Goal: Transaction & Acquisition: Subscribe to service/newsletter

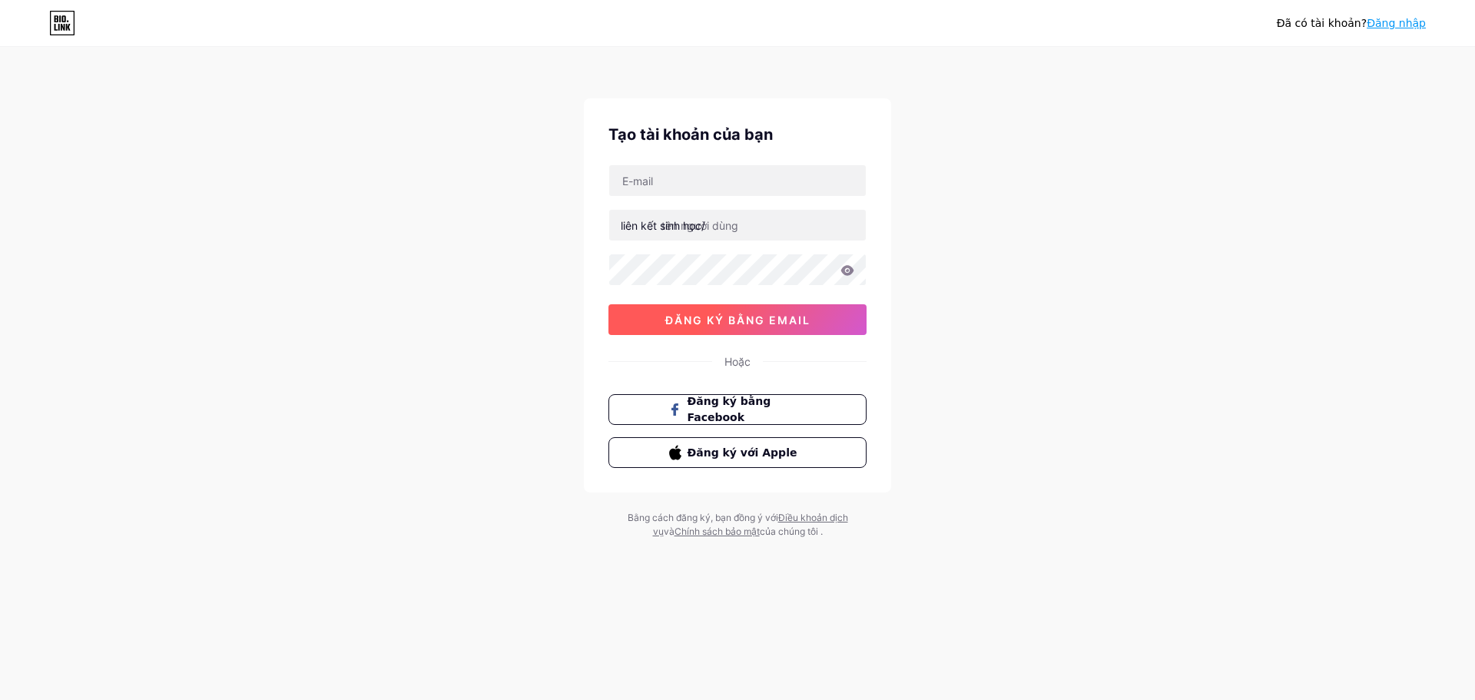
click at [717, 328] on button "đăng ký bằng email" at bounding box center [737, 319] width 258 height 31
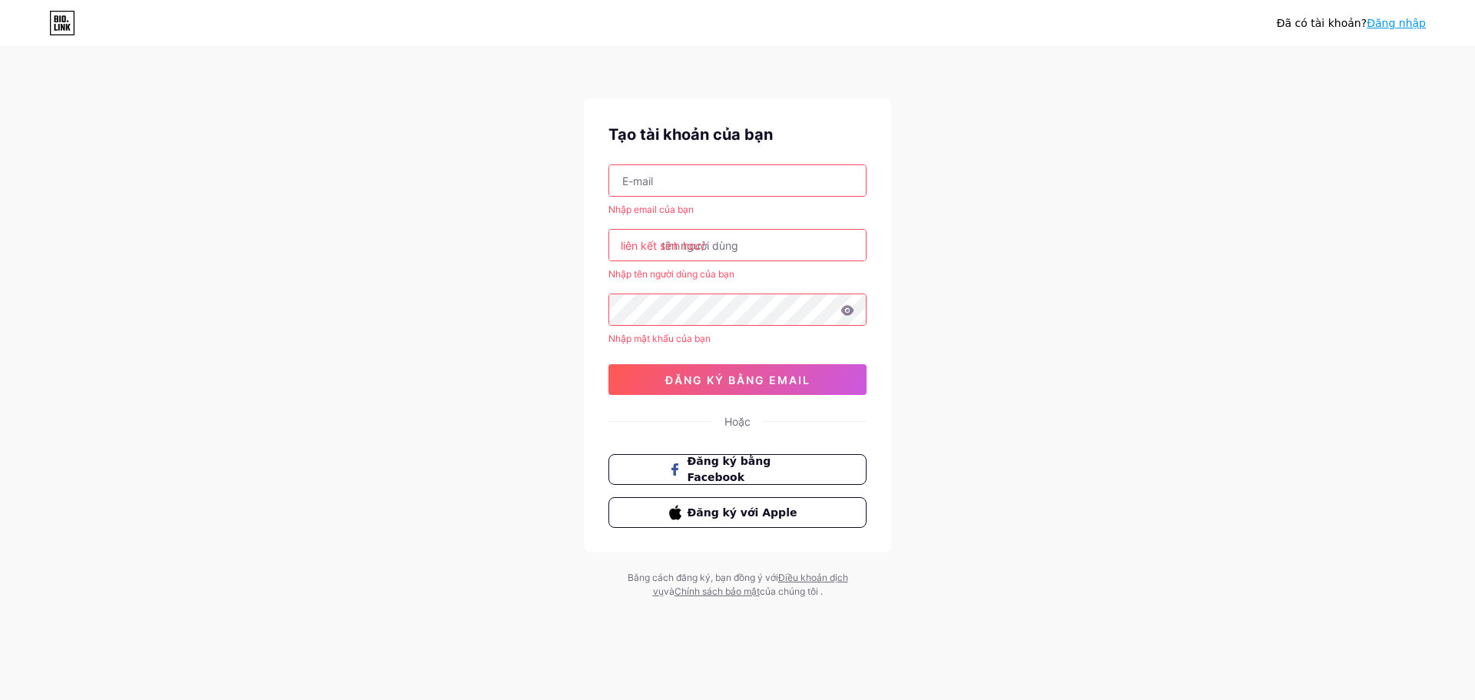
click at [681, 181] on input "text" at bounding box center [737, 180] width 257 height 31
type input "[EMAIL_ADDRESS][DOMAIN_NAME]"
click at [742, 242] on input "text" at bounding box center [737, 245] width 257 height 31
click at [743, 242] on input "text" at bounding box center [737, 245] width 257 height 31
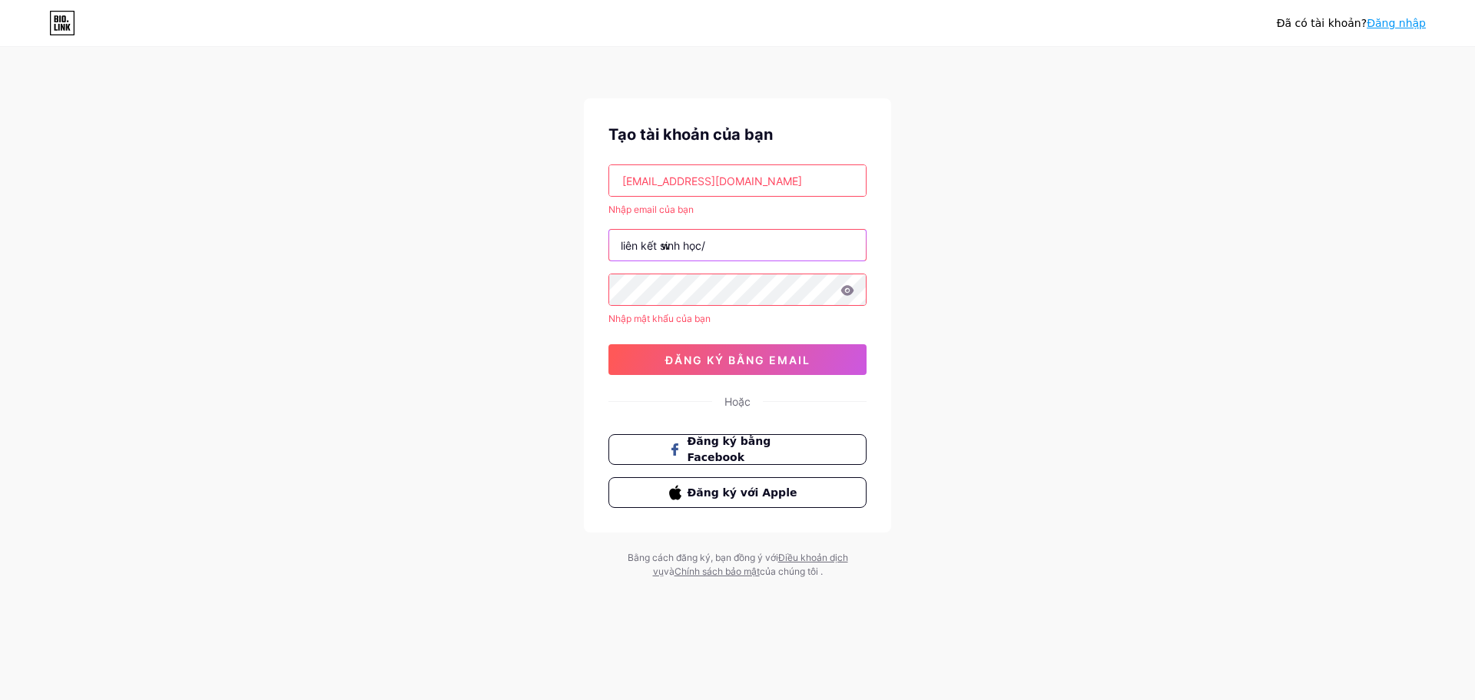
type input "w"
type input "bi"
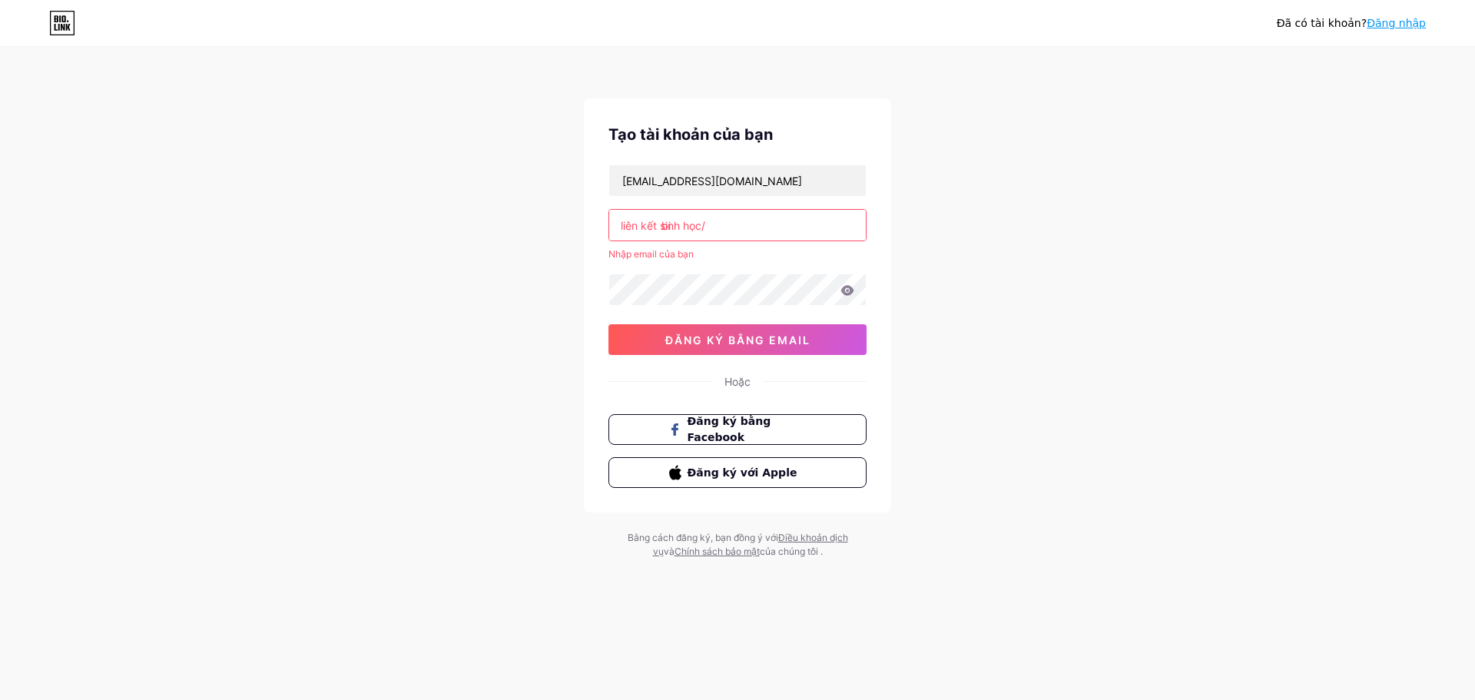
click at [684, 232] on div "liên kết sinh học/" at bounding box center [663, 225] width 84 height 16
click at [680, 220] on font "liên kết sinh học/" at bounding box center [663, 225] width 84 height 13
click at [688, 311] on div "[EMAIL_ADDRESS][DOMAIN_NAME] liên kết sinh học/ bi Nhập email của bạn 0cAFcWeA7…" at bounding box center [737, 259] width 258 height 190
click at [850, 293] on icon at bounding box center [847, 290] width 13 height 10
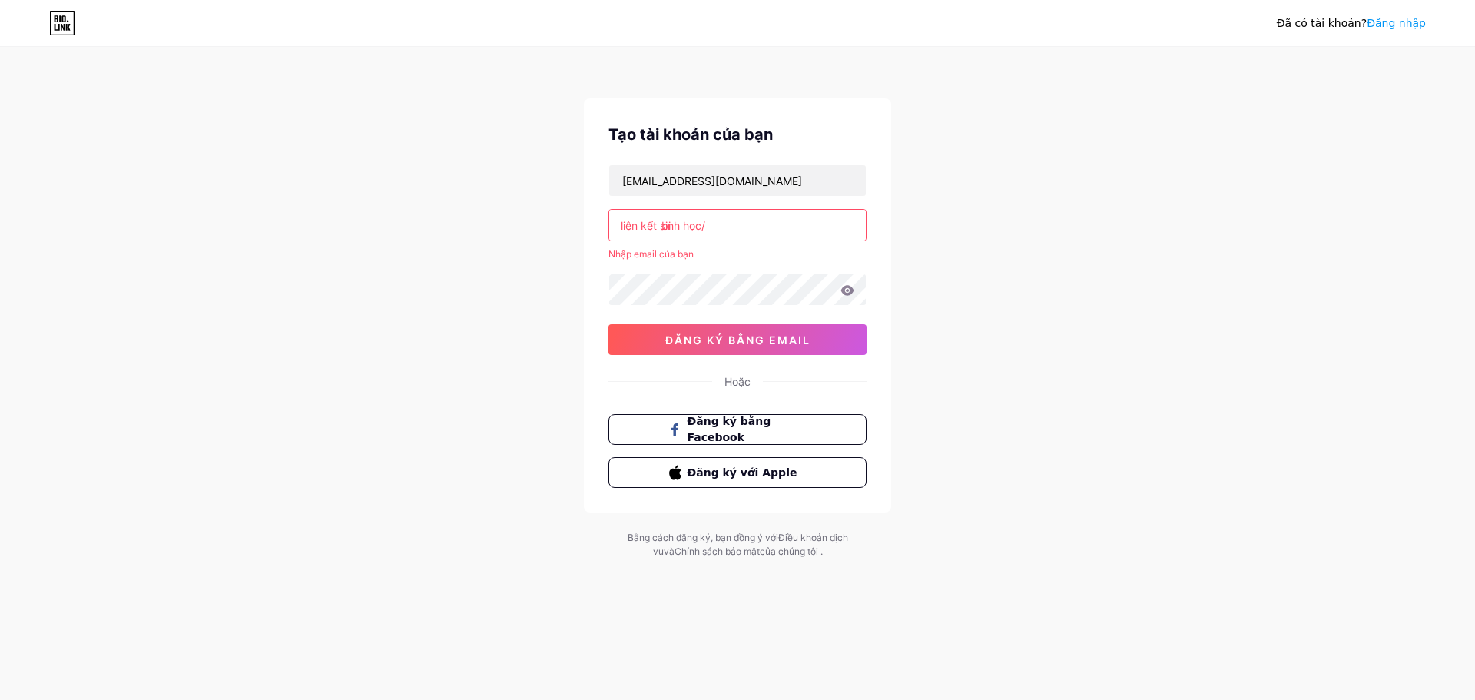
click at [849, 291] on icon at bounding box center [847, 290] width 14 height 11
click at [843, 293] on icon at bounding box center [847, 290] width 13 height 10
click at [846, 293] on icon at bounding box center [847, 290] width 13 height 10
click at [718, 230] on input "bi" at bounding box center [737, 225] width 257 height 31
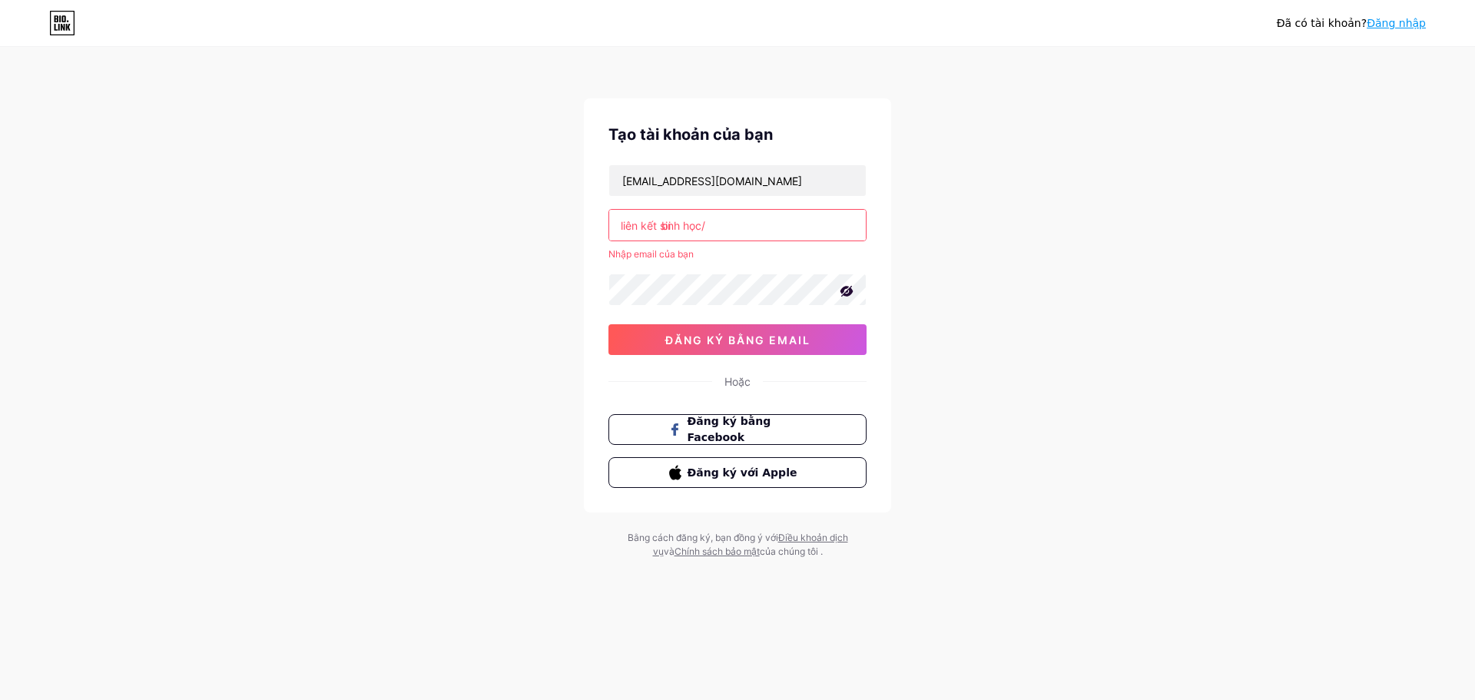
click at [718, 230] on input "bi" at bounding box center [737, 225] width 257 height 31
click at [726, 227] on input "bi" at bounding box center [737, 225] width 257 height 31
click at [760, 232] on input "bi" at bounding box center [737, 225] width 257 height 31
click at [798, 336] on font "đăng ký bằng email" at bounding box center [737, 339] width 145 height 13
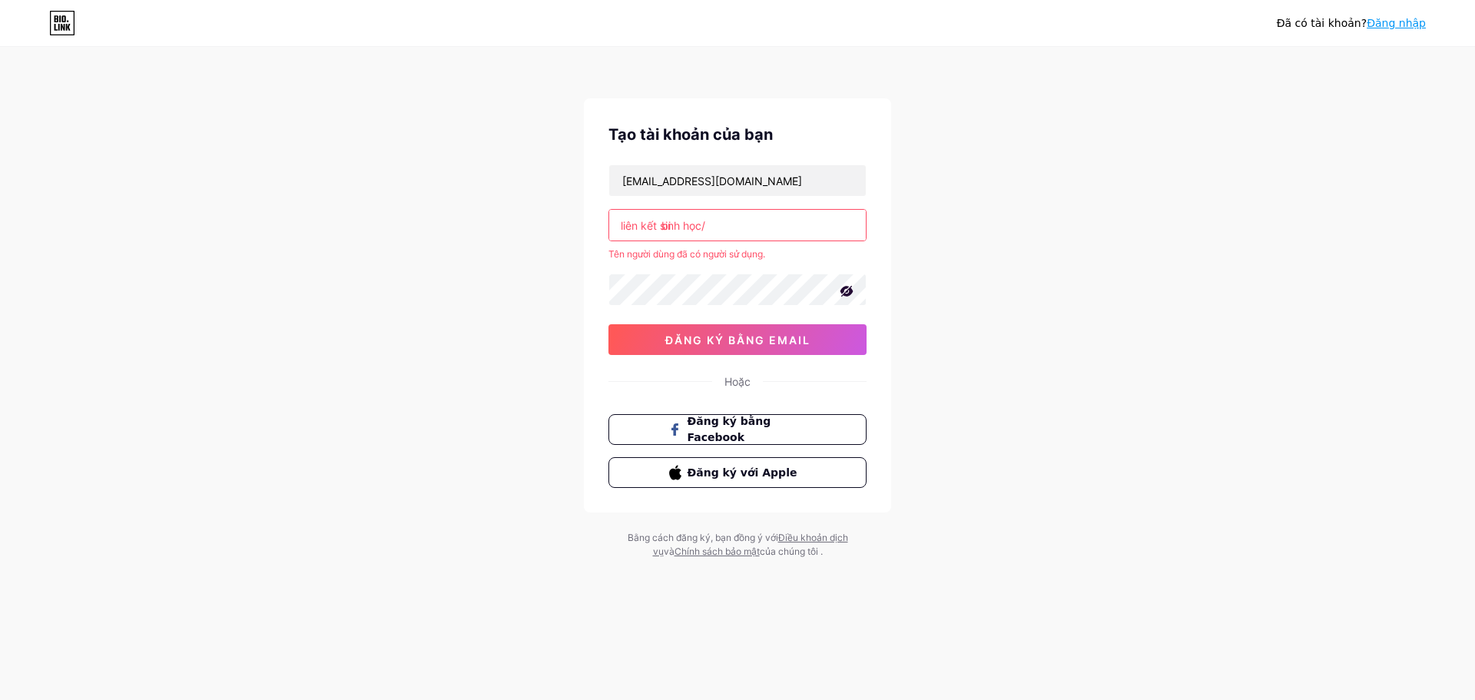
click at [742, 235] on input "bi" at bounding box center [737, 225] width 257 height 31
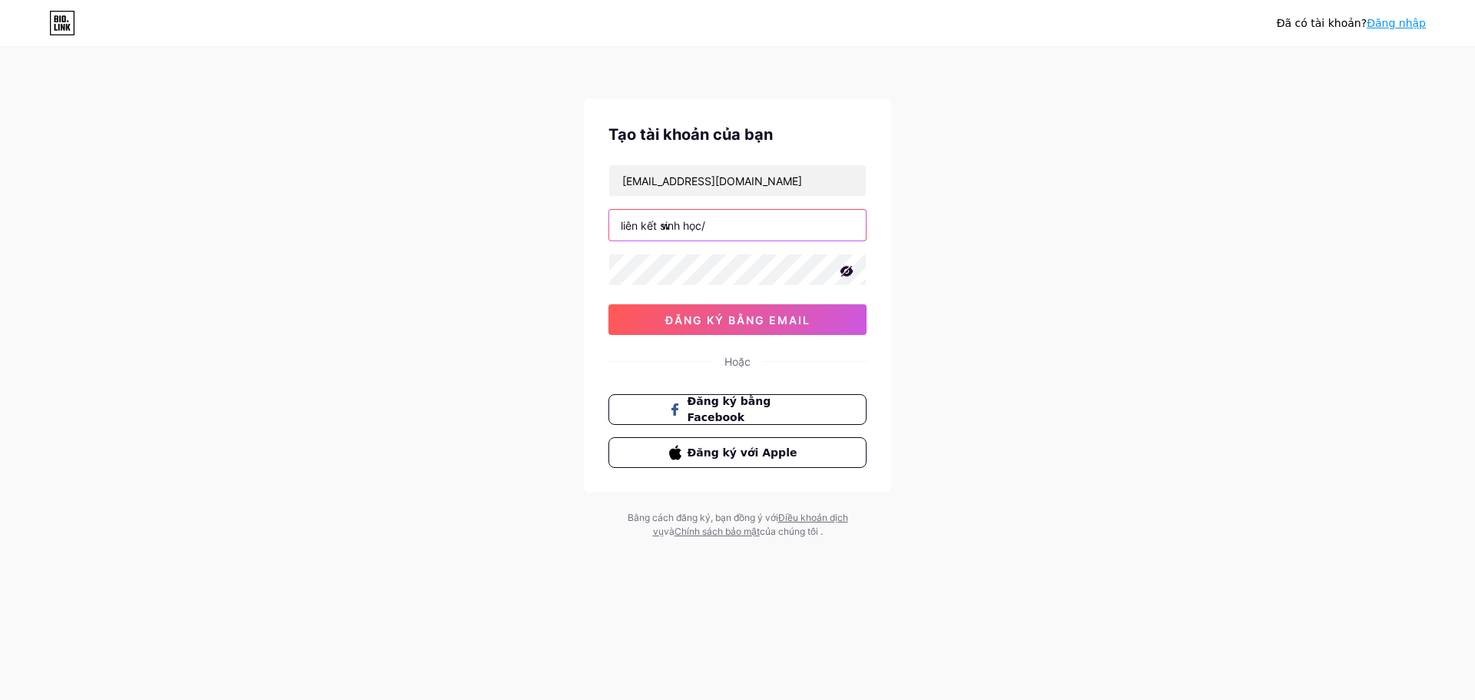
type input "w"
type input "ấ"
type input "namco1997"
click at [747, 326] on font "đăng ký bằng email" at bounding box center [737, 319] width 145 height 13
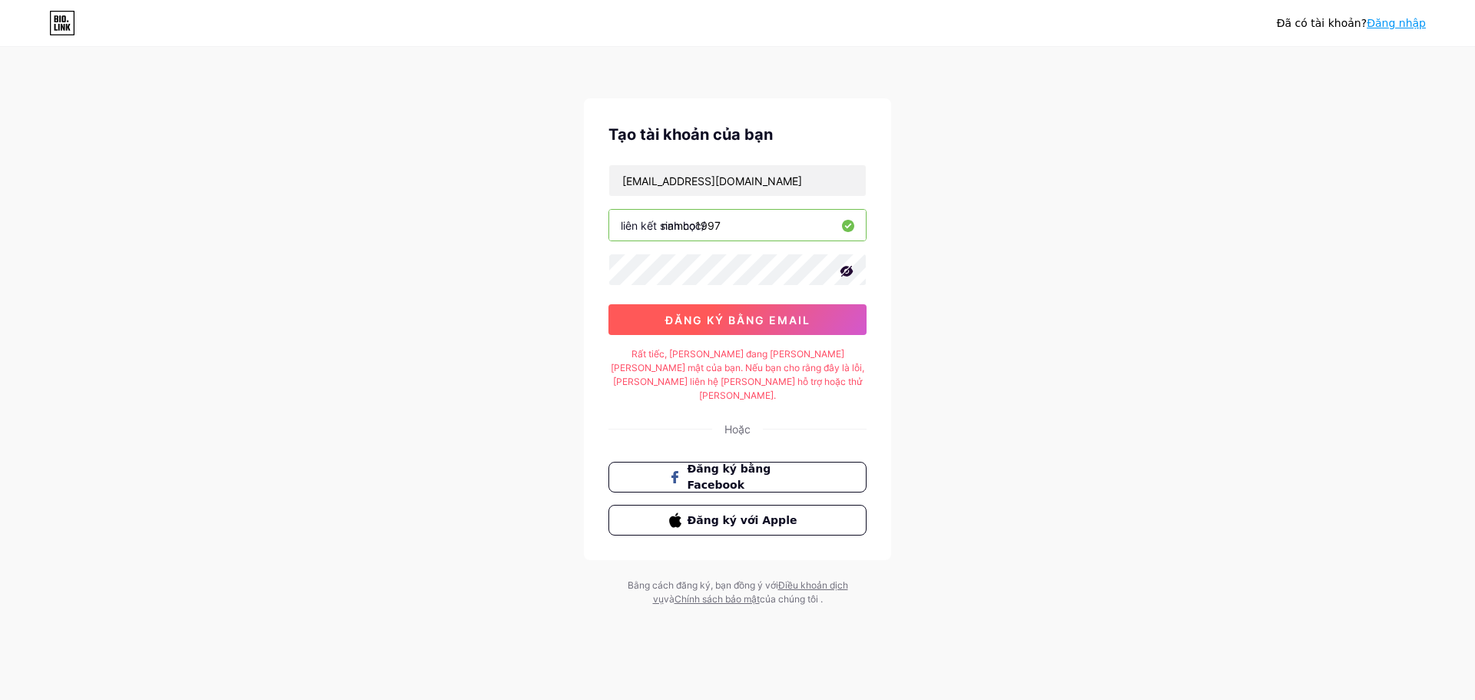
click at [789, 329] on button "đăng ký bằng email" at bounding box center [737, 319] width 258 height 31
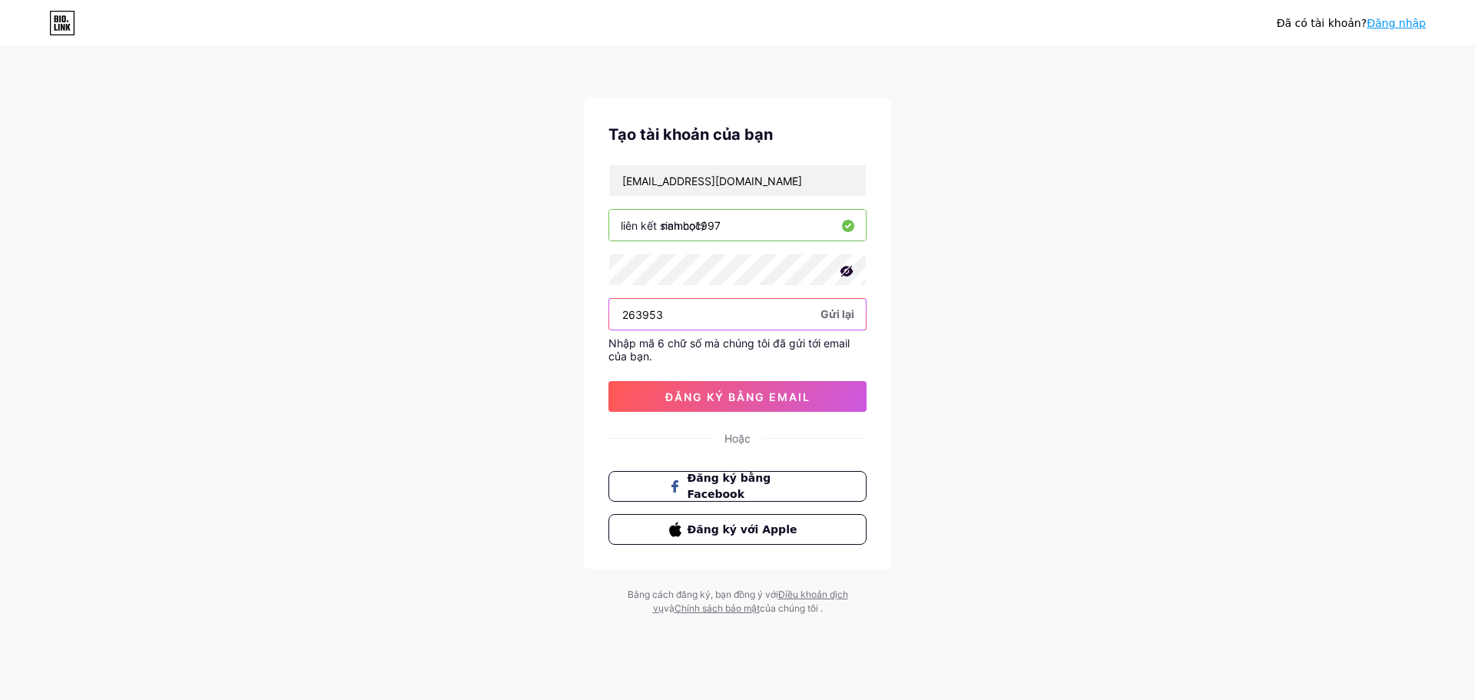
type input "263953"
click at [694, 383] on button "đăng ký bằng email" at bounding box center [737, 396] width 258 height 31
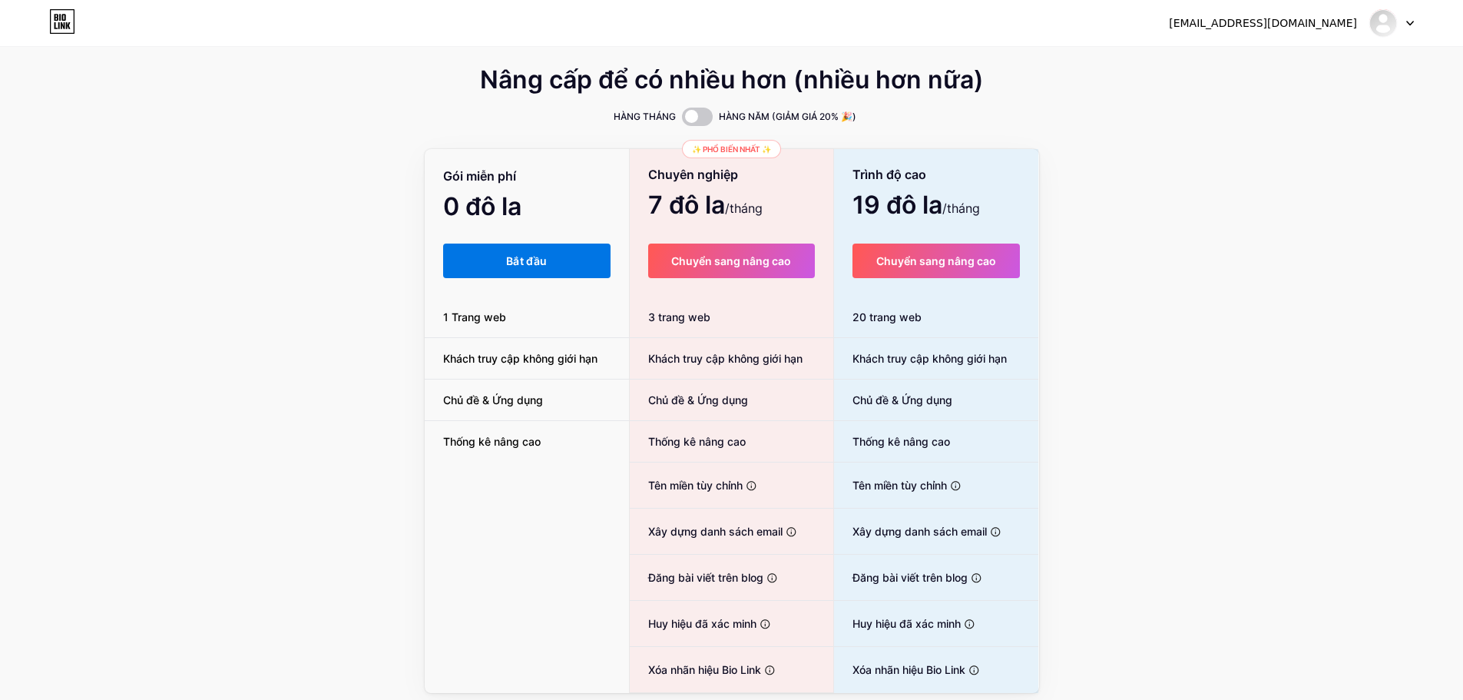
click at [521, 264] on font "Bắt đầu" at bounding box center [526, 260] width 41 height 13
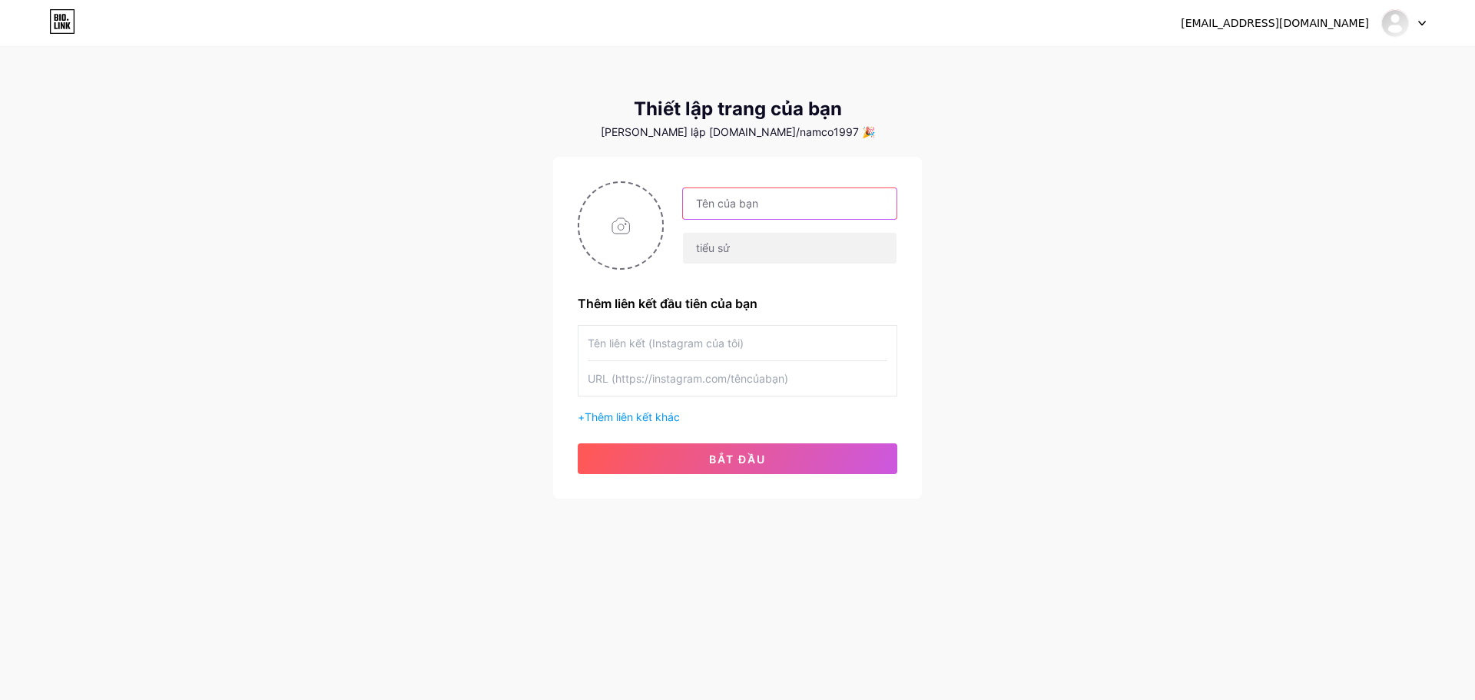
click at [731, 210] on input "text" at bounding box center [790, 203] width 214 height 31
click at [1029, 212] on div "[EMAIL_ADDRESS][DOMAIN_NAME] Bảng điều [PERSON_NAME] xuất Thiết lập [PERSON_NAM…" at bounding box center [737, 274] width 1475 height 548
click at [839, 456] on button "bắt đầu" at bounding box center [738, 458] width 320 height 31
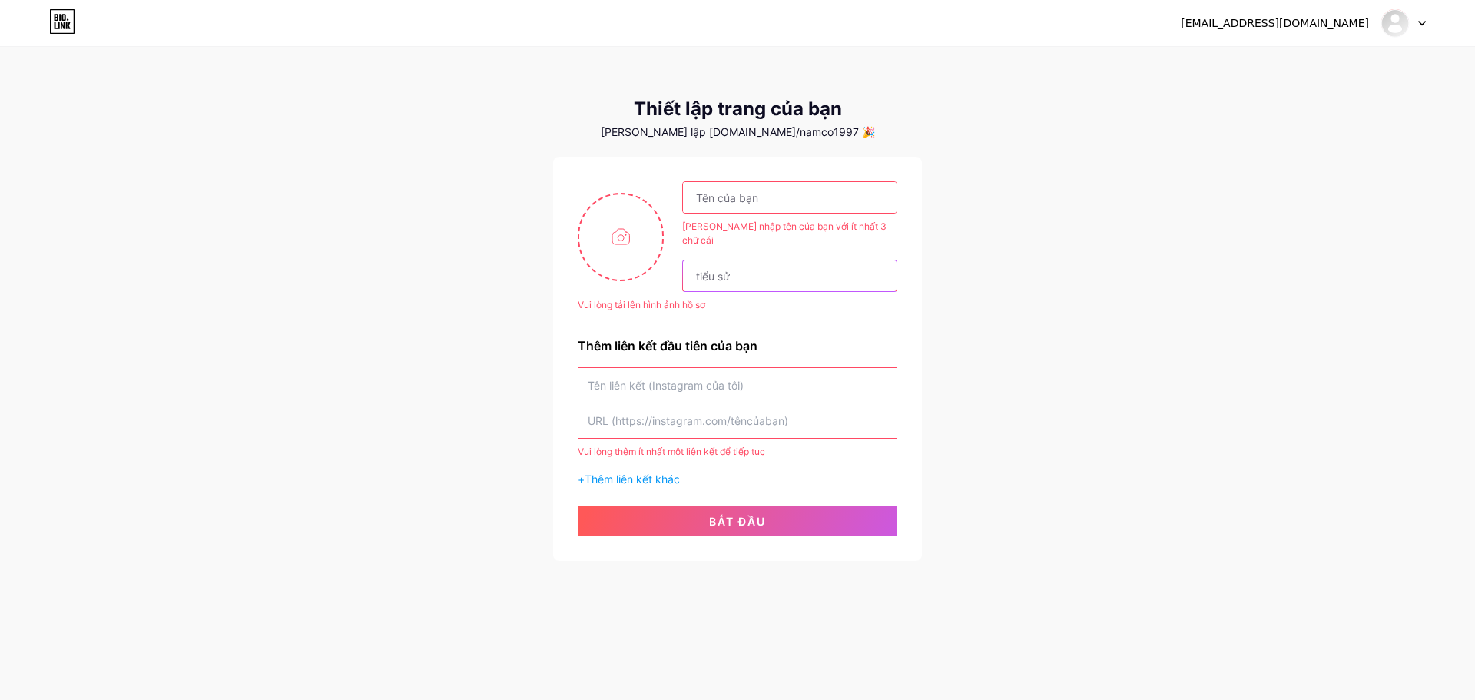
click at [756, 260] on input "text" at bounding box center [790, 275] width 214 height 31
